Goal: Task Accomplishment & Management: Manage account settings

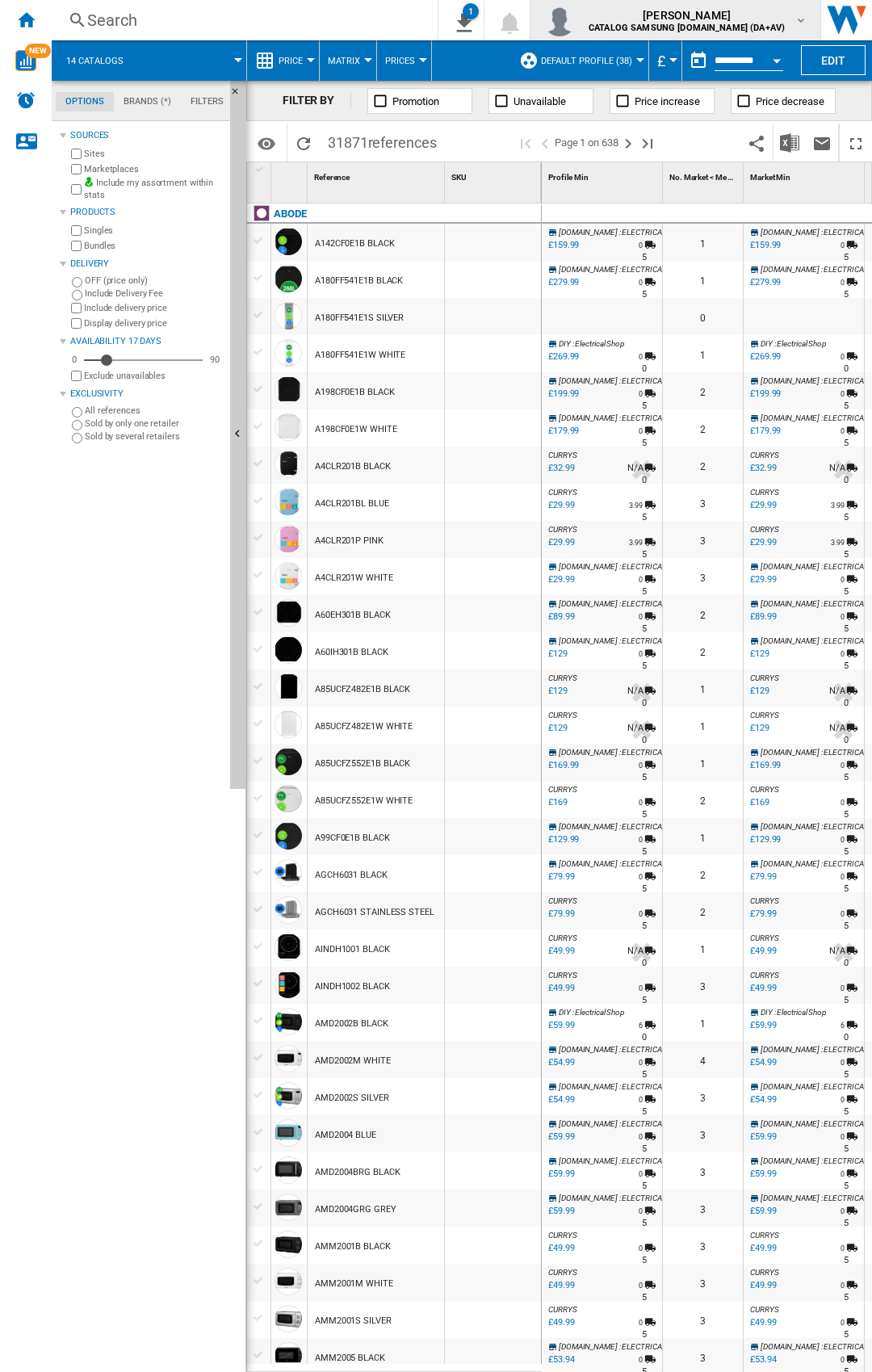
click at [781, 24] on b "CATALOG SAMSUNG [DOMAIN_NAME] (DA+AV)" at bounding box center [686, 28] width 196 height 11
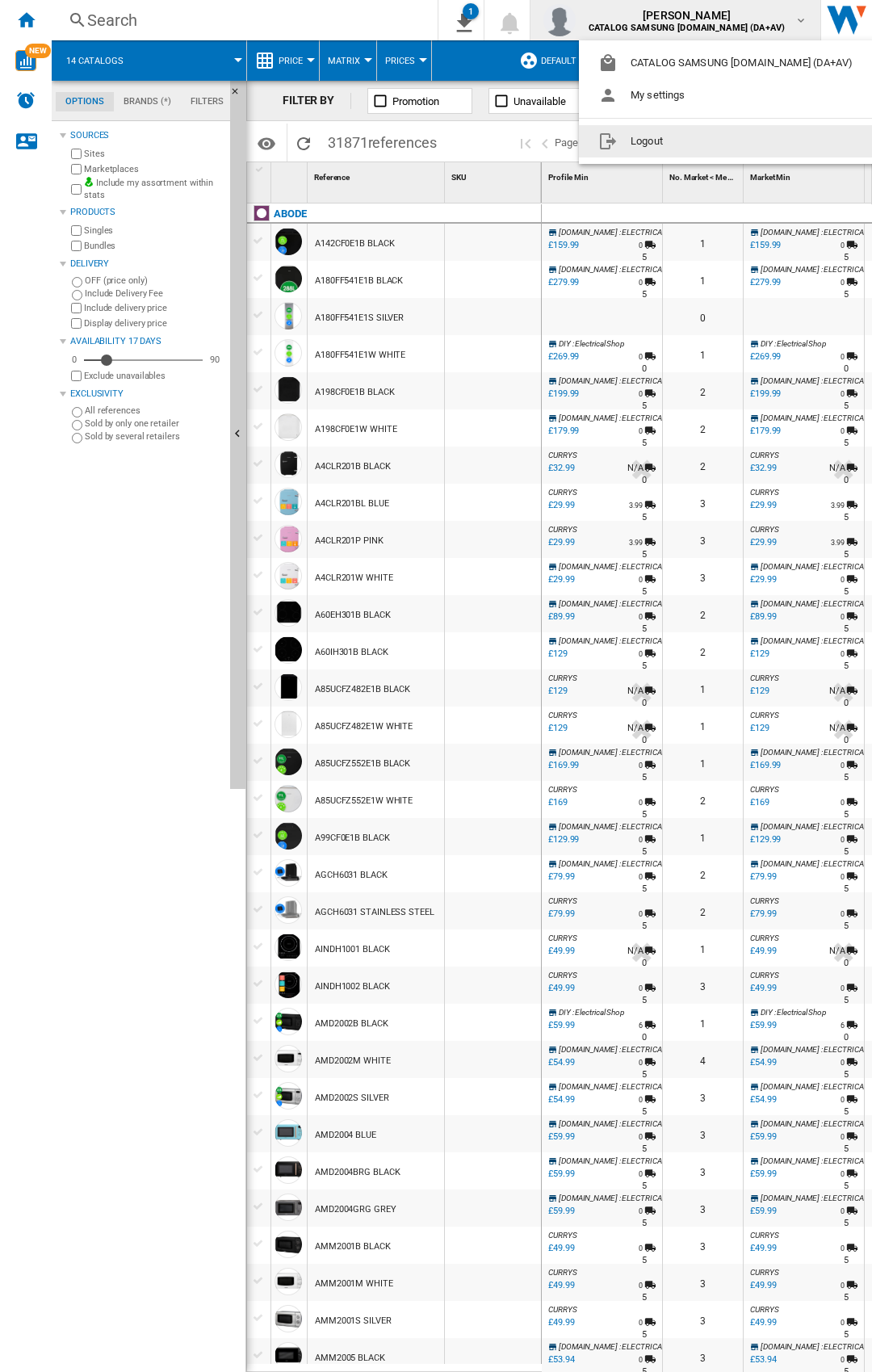
click at [674, 144] on button "Logout" at bounding box center [729, 140] width 299 height 32
